Goal: Information Seeking & Learning: Understand process/instructions

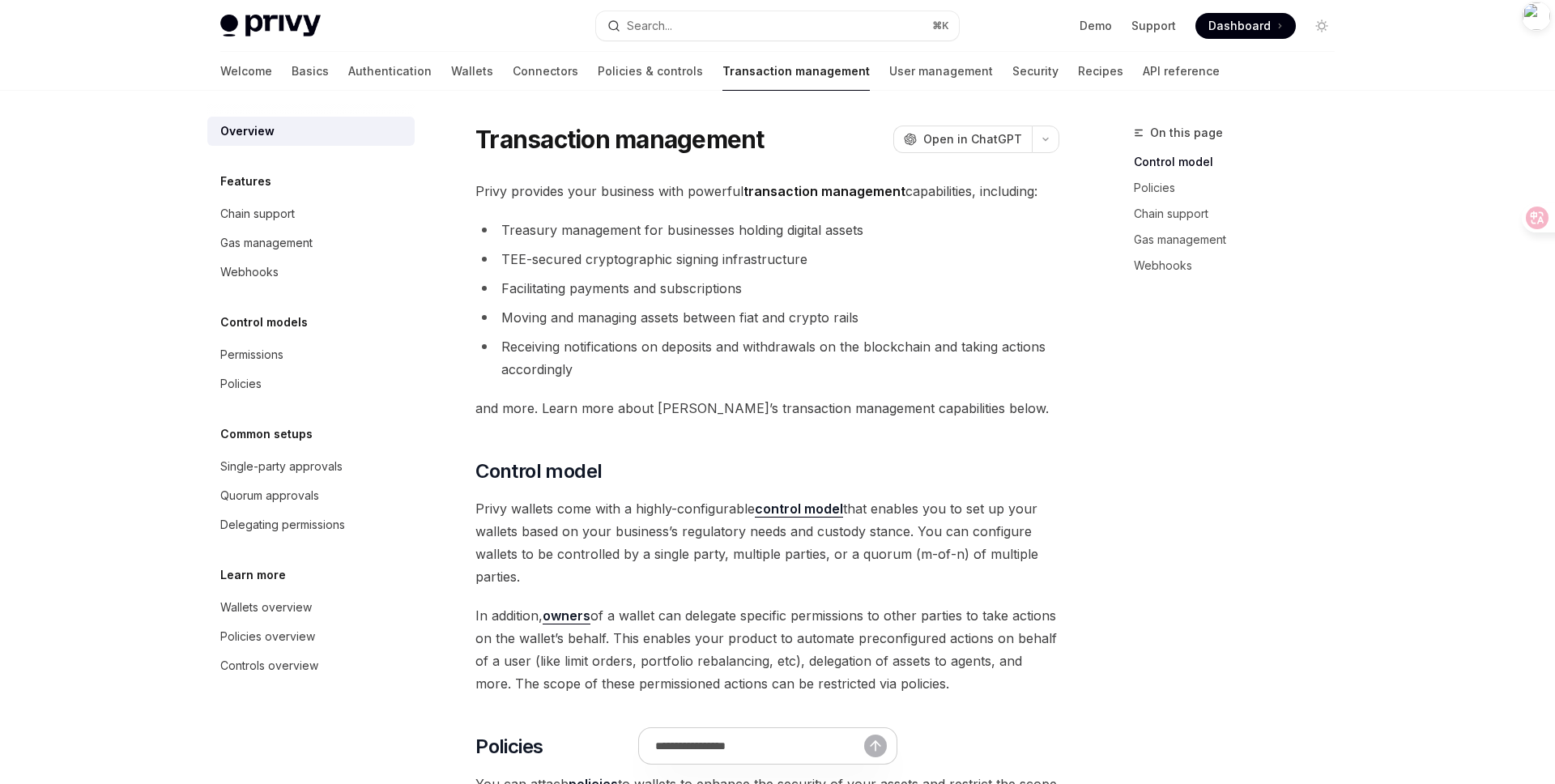
type textarea "*"
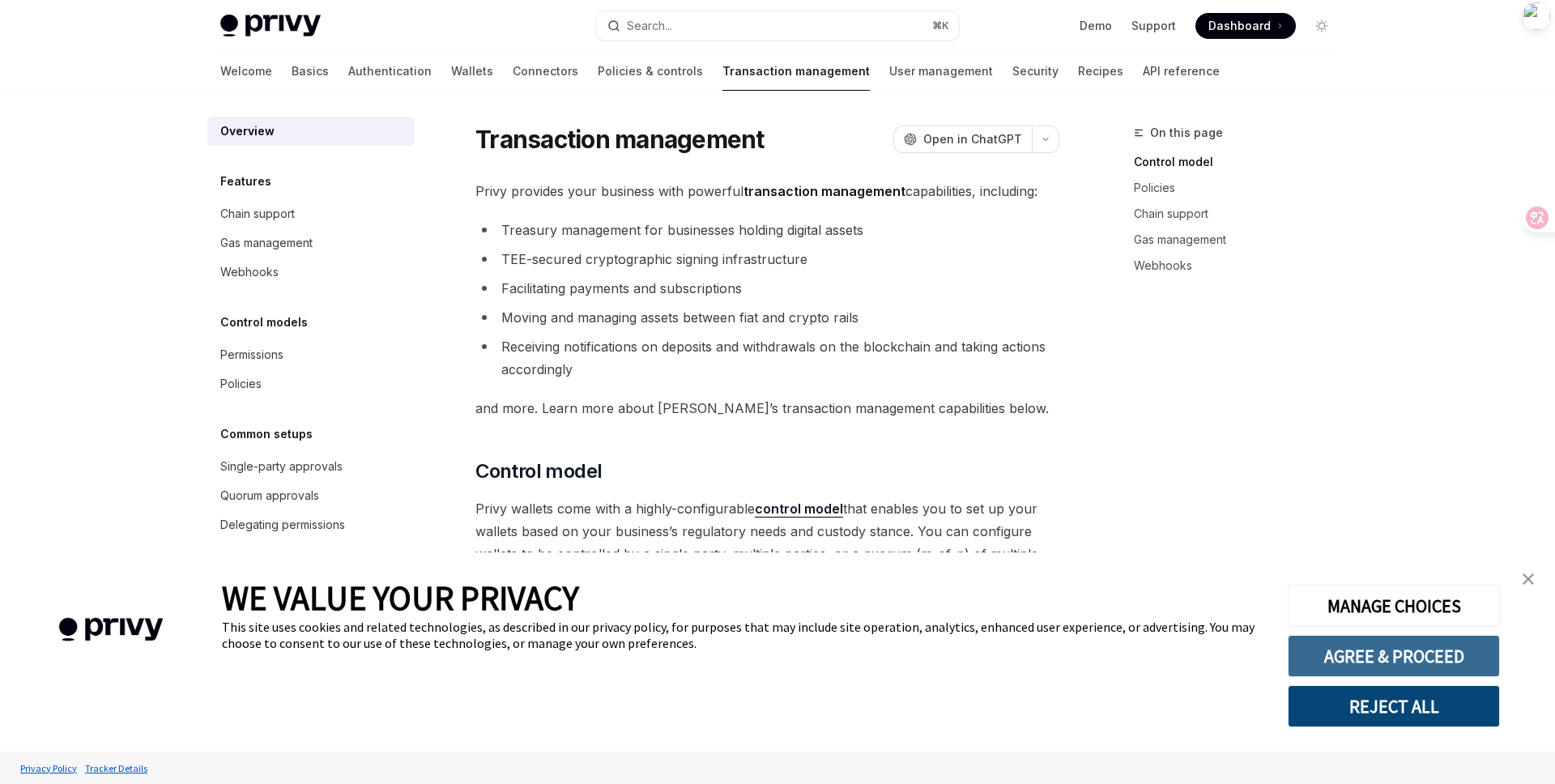
click at [1378, 661] on button "AGREE & PROCEED" at bounding box center [1393, 655] width 212 height 42
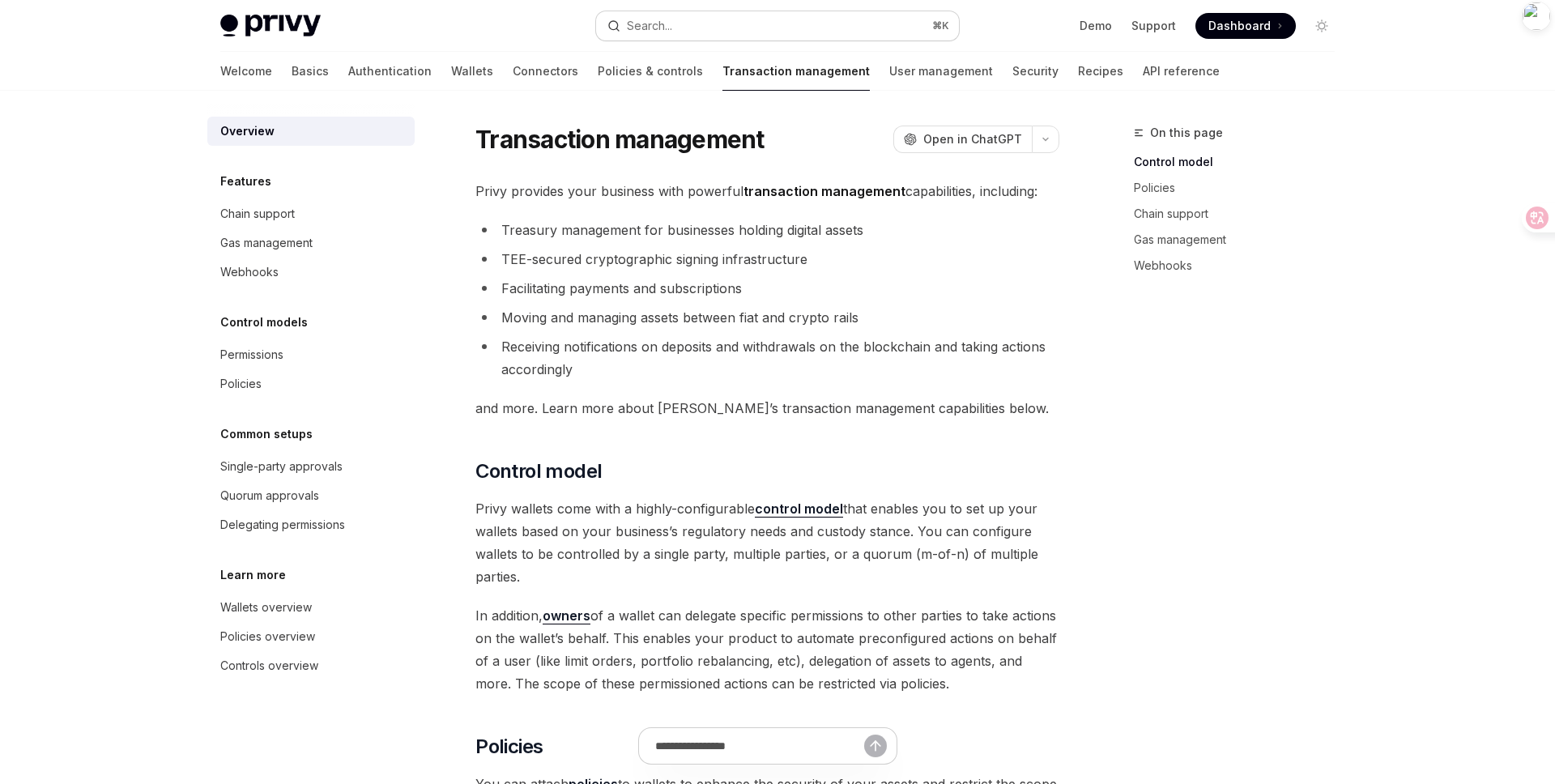
click at [877, 27] on button "Search... ⌘ K" at bounding box center [778, 26] width 363 height 30
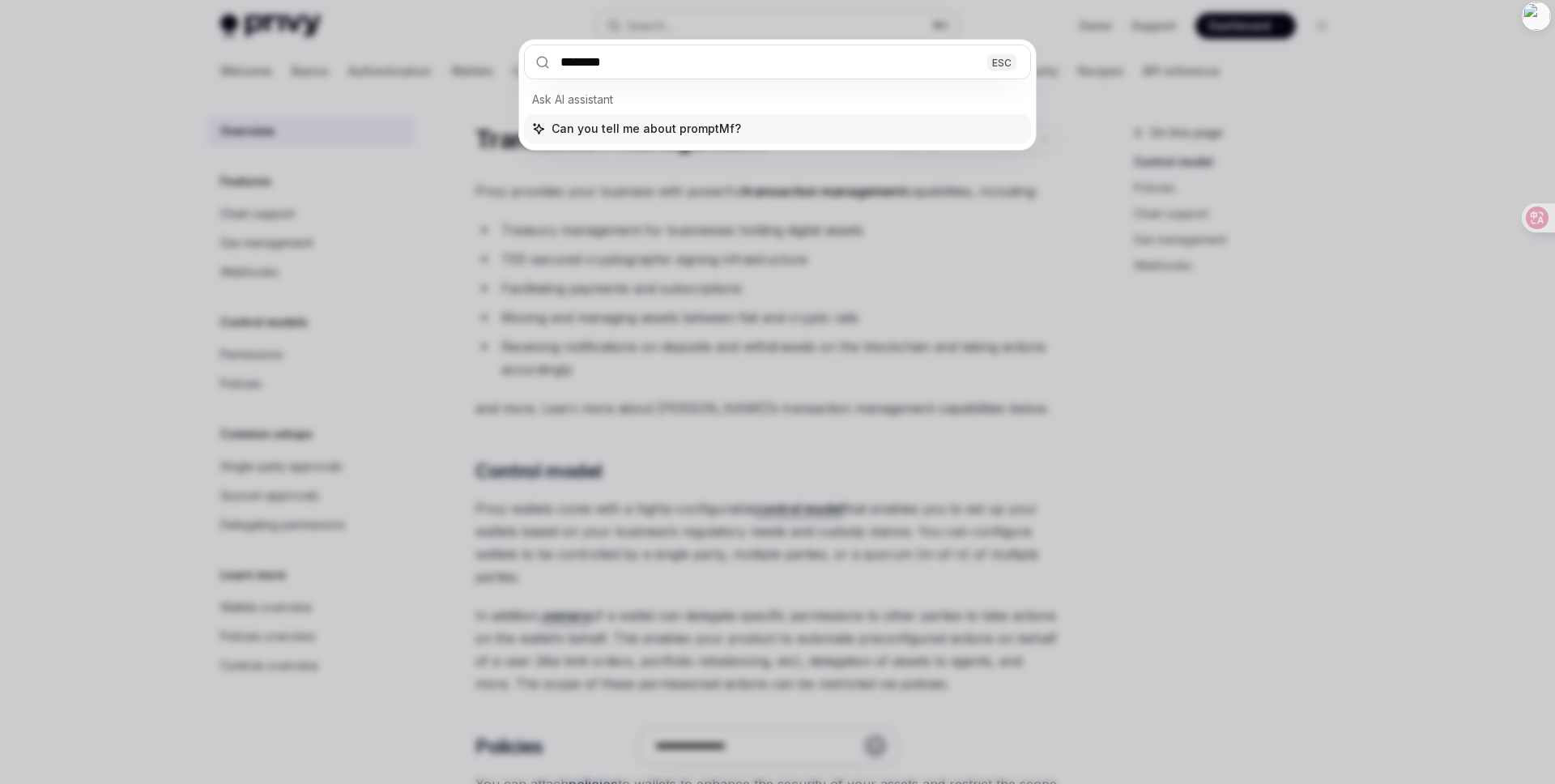
type input "*********"
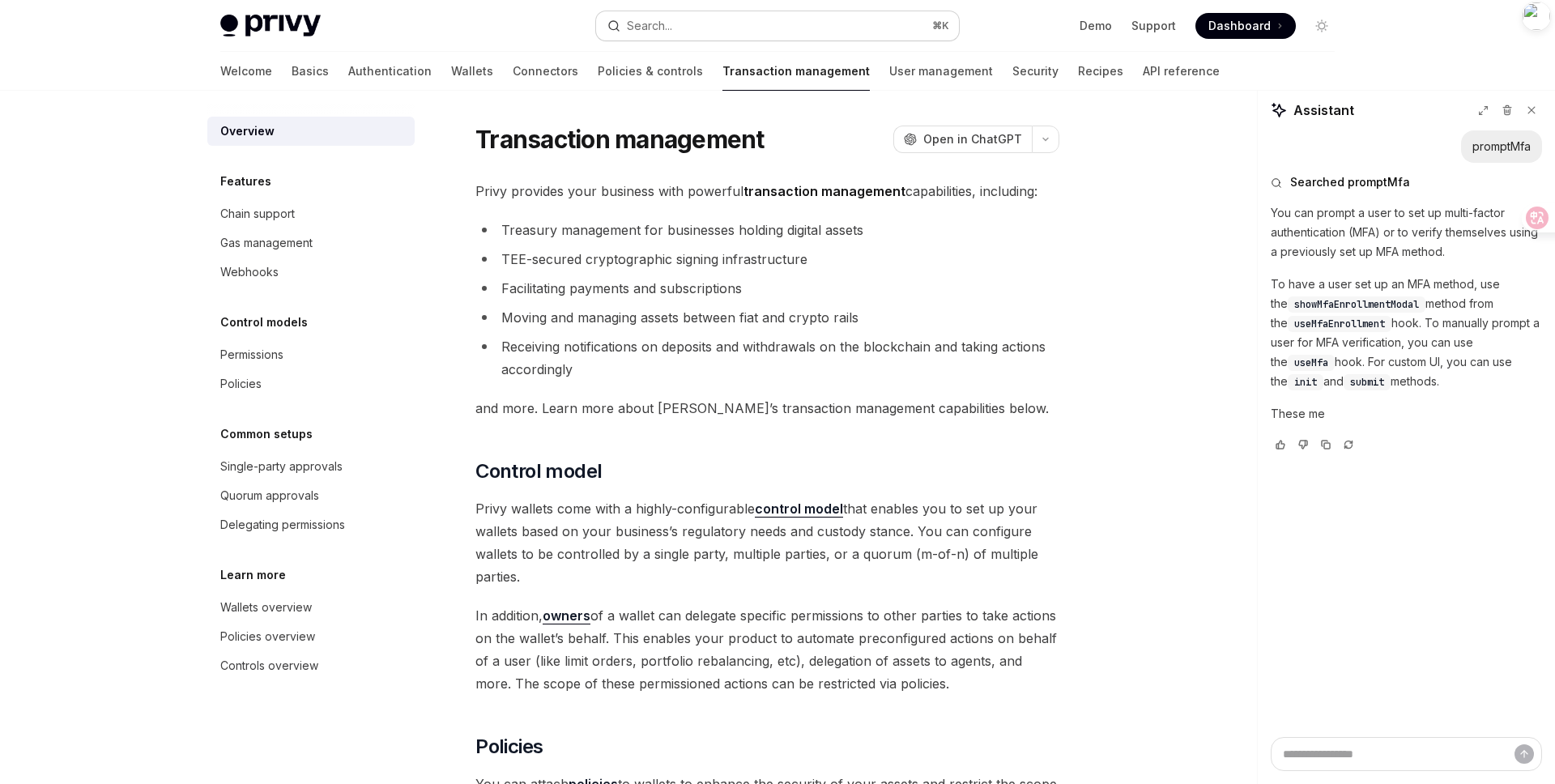
click at [750, 23] on button "Search... ⌘ K" at bounding box center [778, 26] width 363 height 30
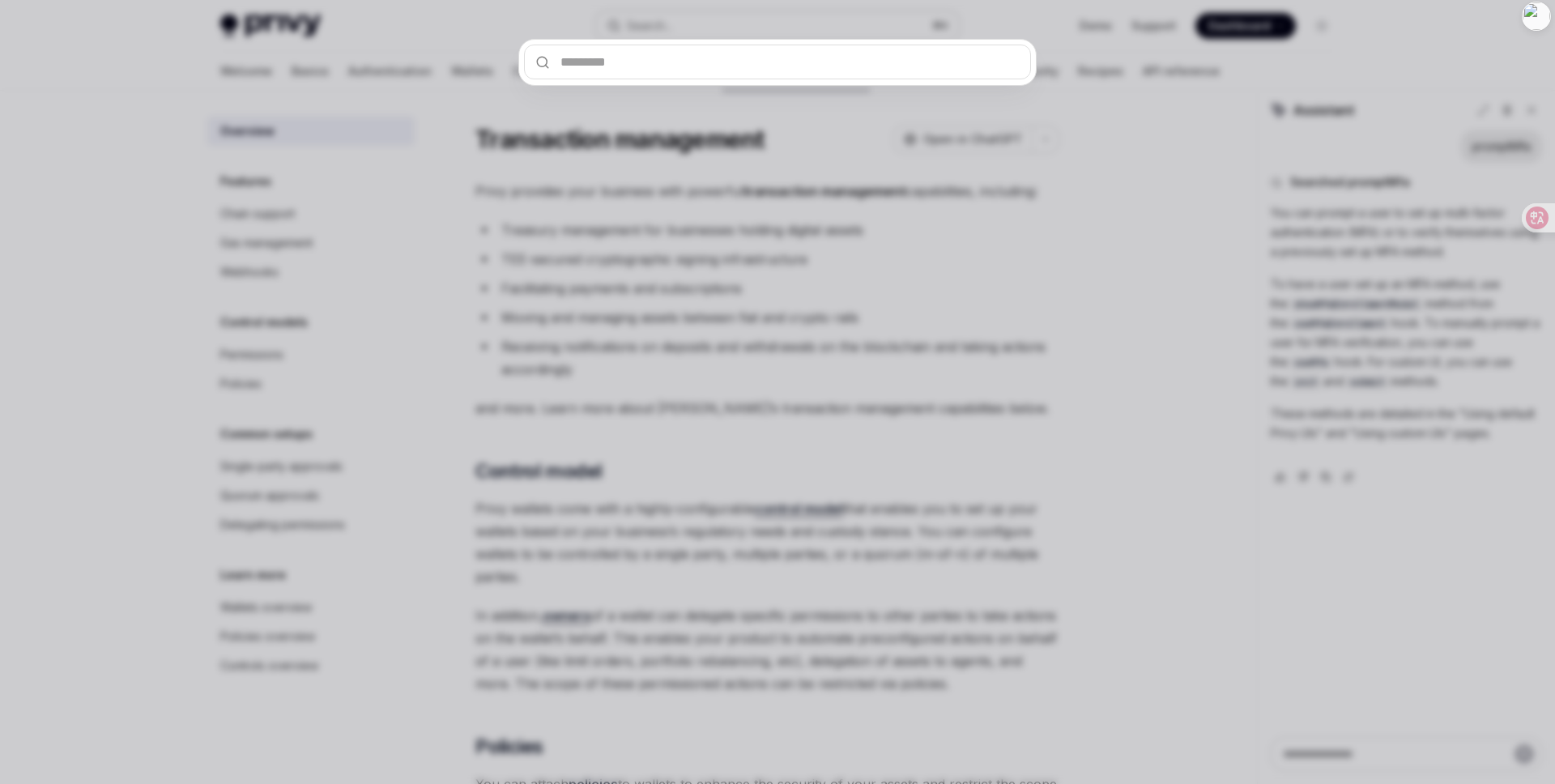
type textarea "*"
type input "**********"
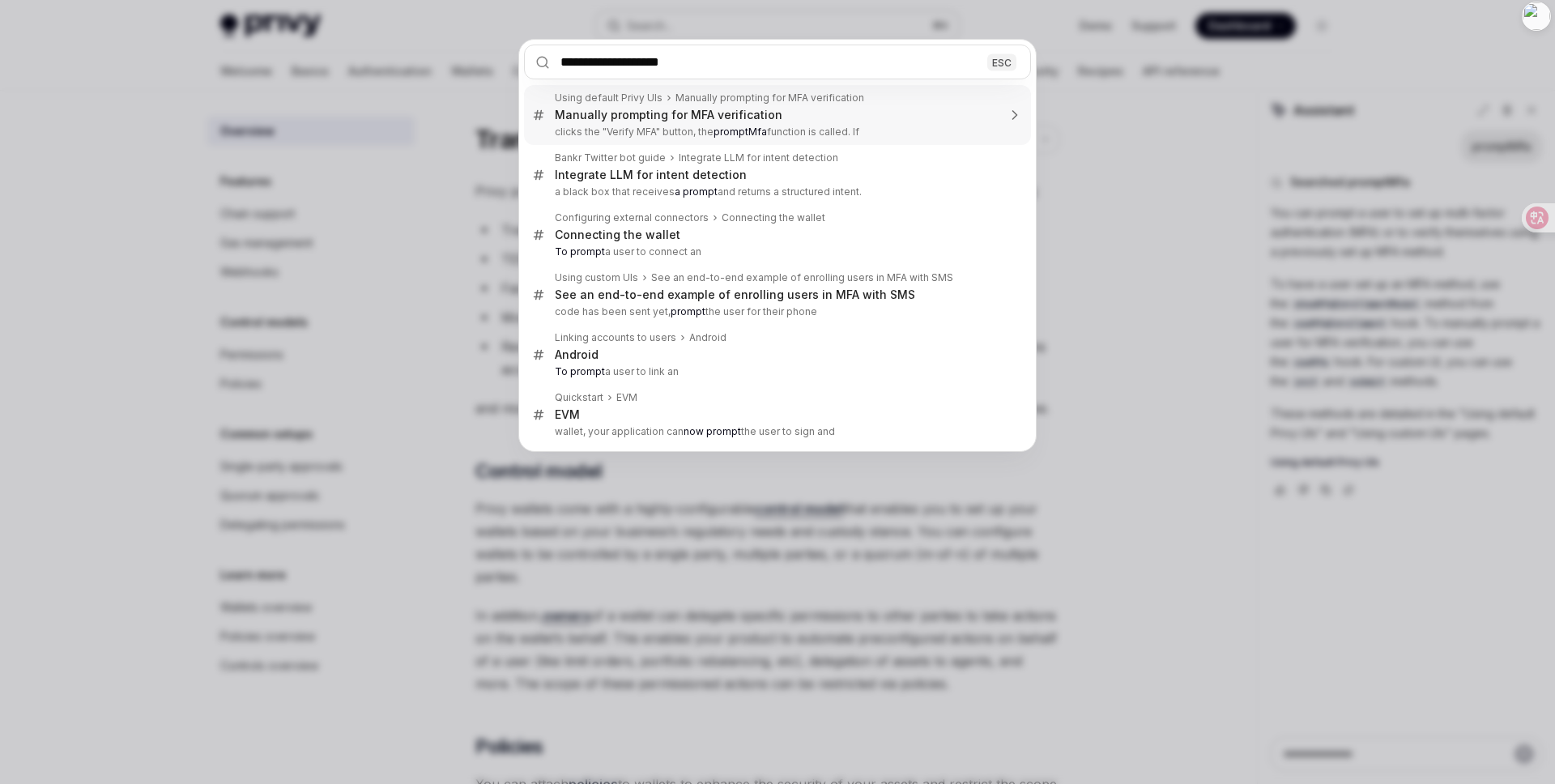
type textarea "*"
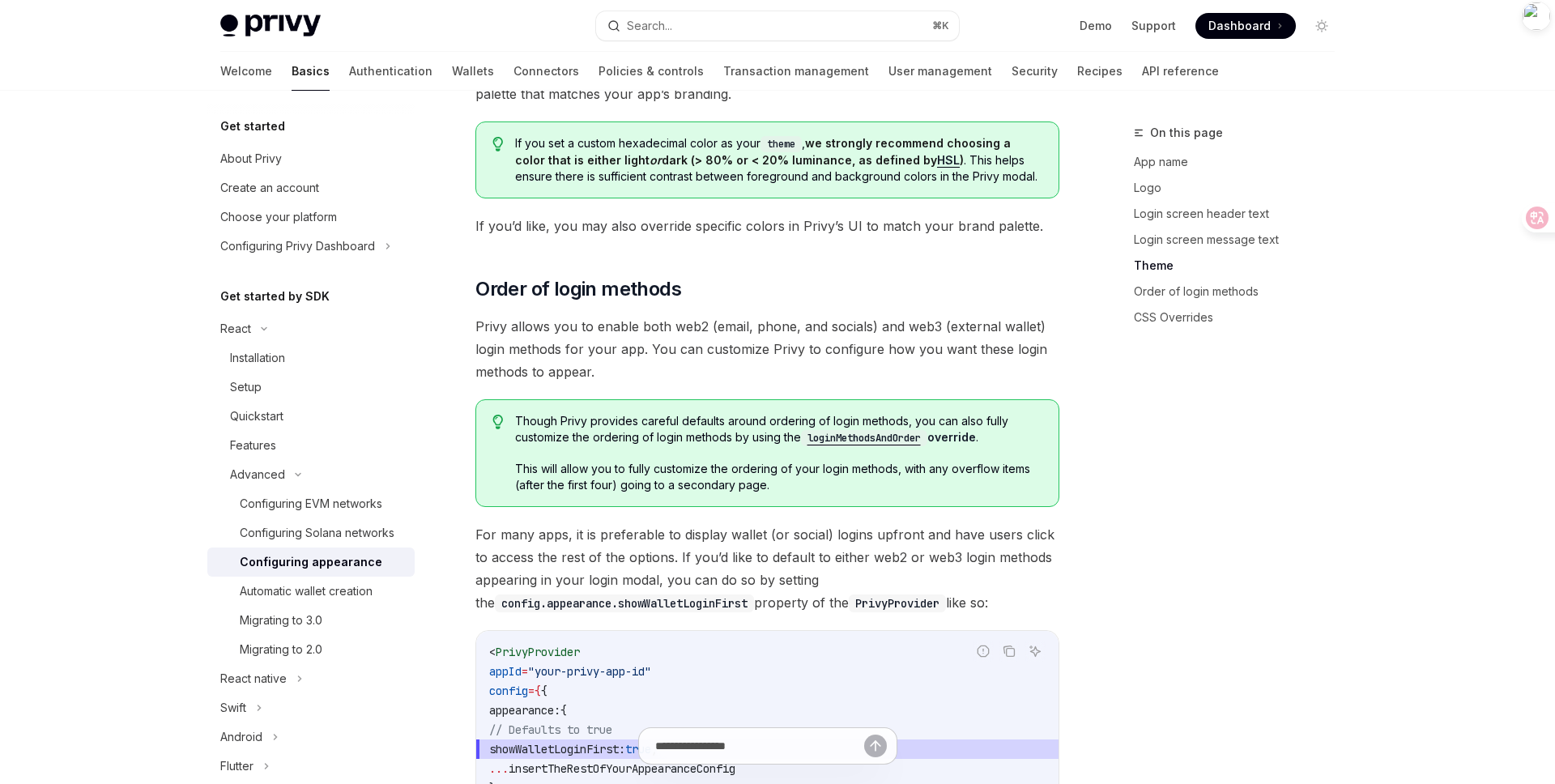
click at [590, 315] on span "Privy allows you to enable both web2 (email, phone, and socials) and web3 (exte…" at bounding box center [767, 349] width 584 height 68
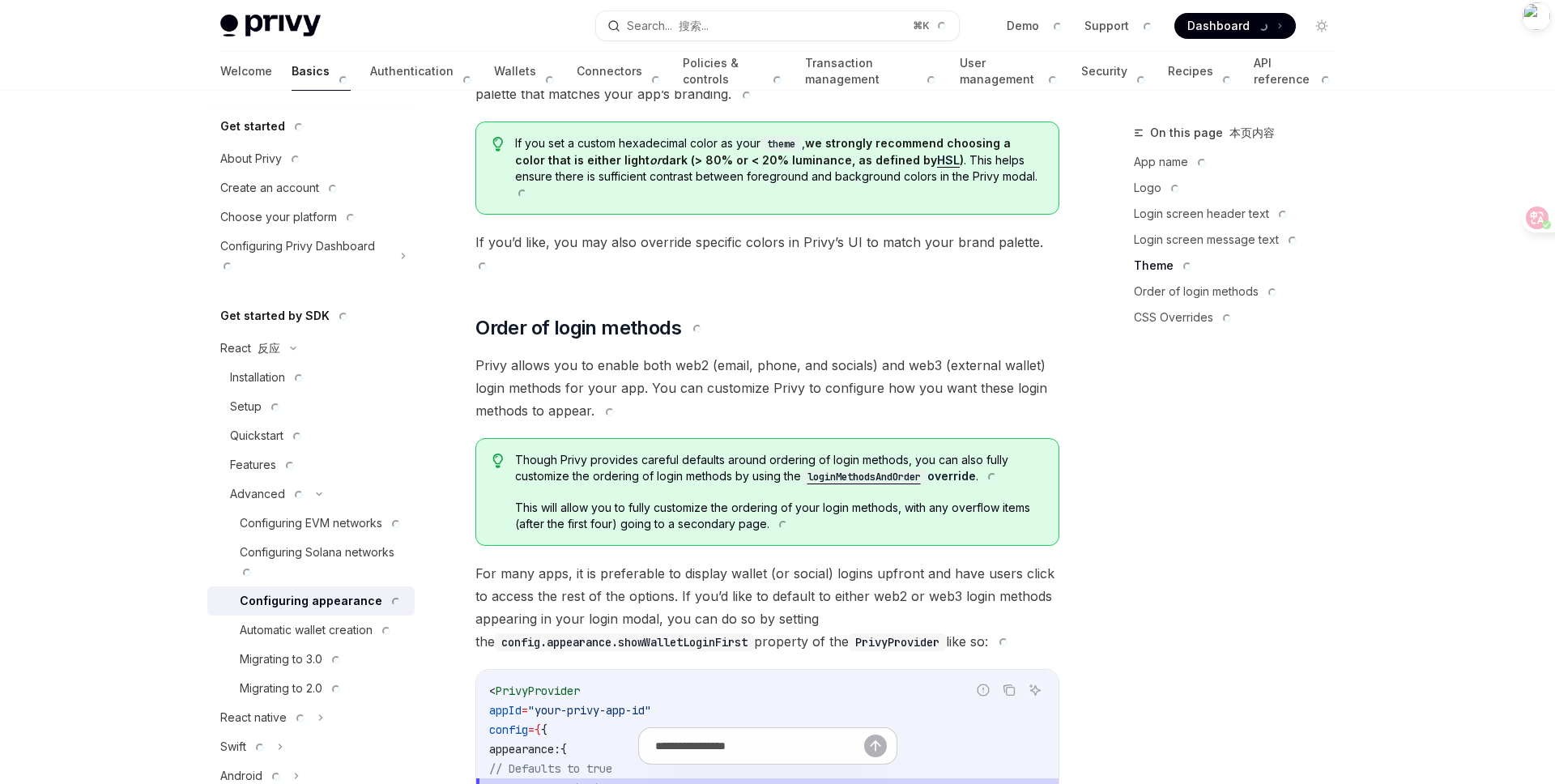
scroll to position [3187, 0]
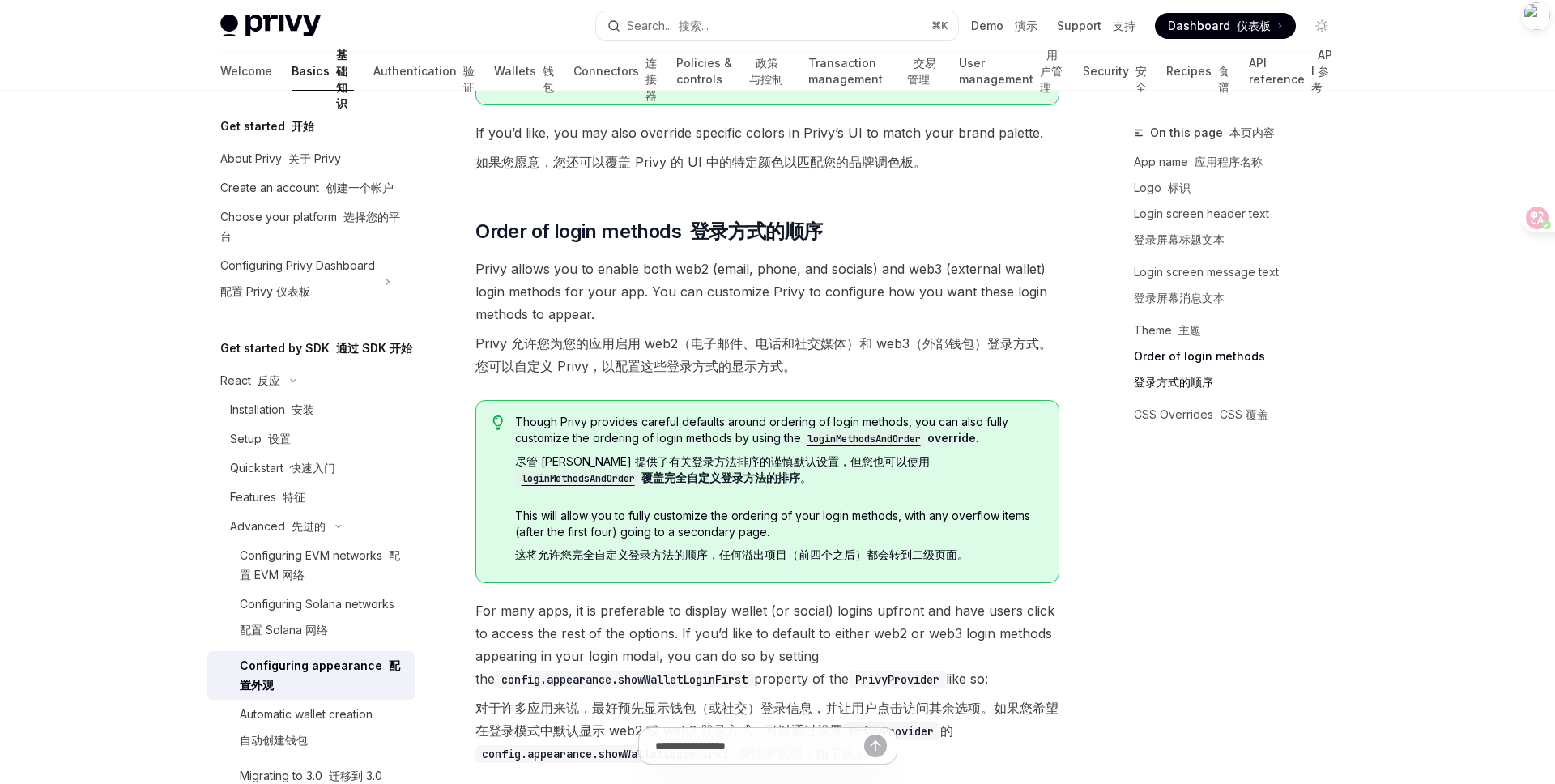
click at [641, 470] on code "loginMethodsAndOrder" at bounding box center [578, 478] width 126 height 16
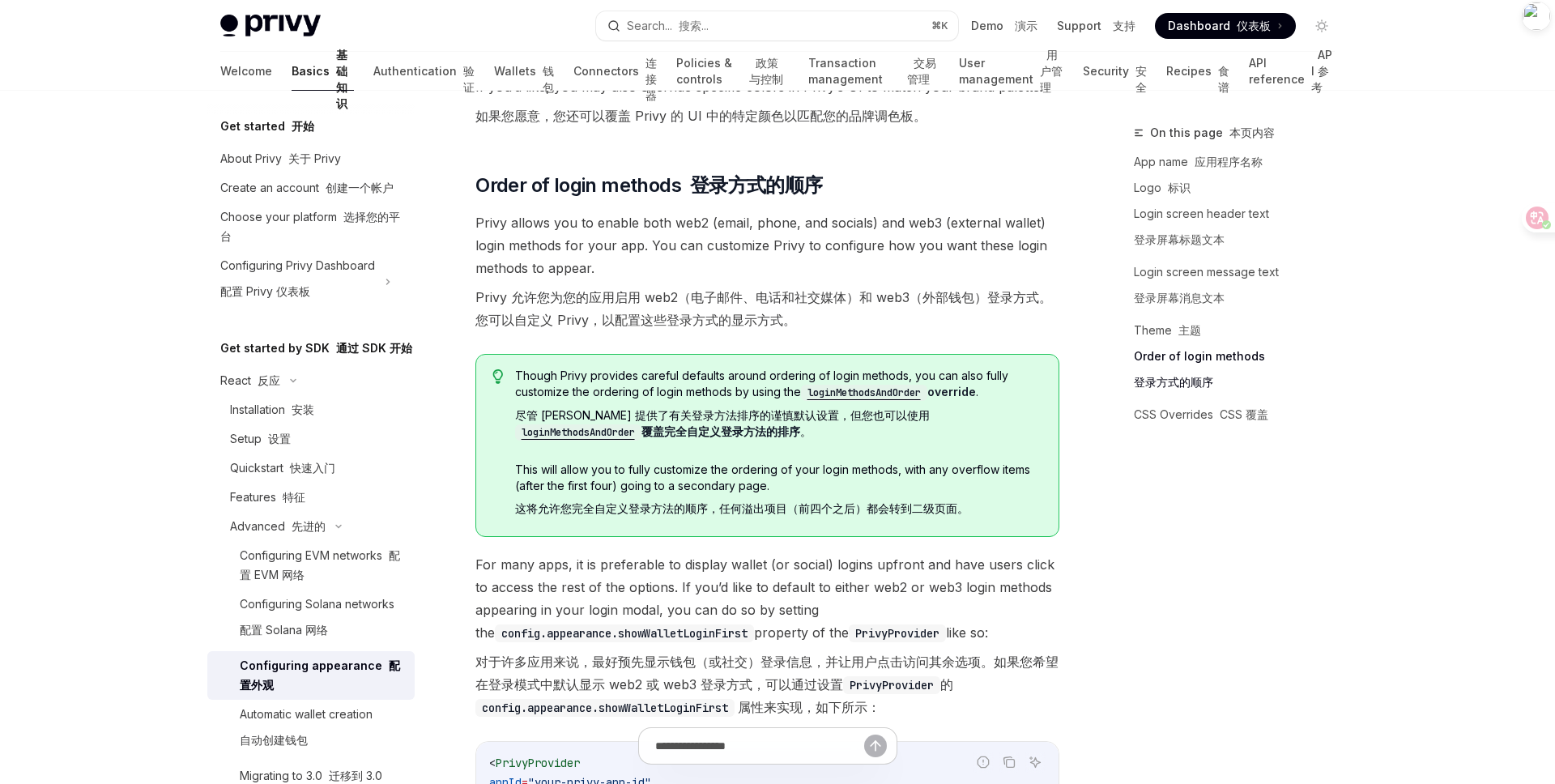
scroll to position [3237, 0]
